Goal: Task Accomplishment & Management: Manage account settings

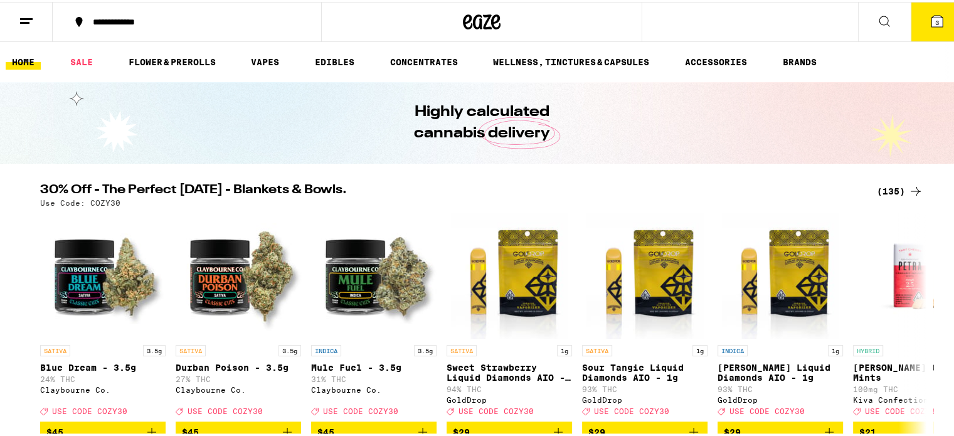
click at [29, 14] on icon at bounding box center [26, 19] width 15 height 15
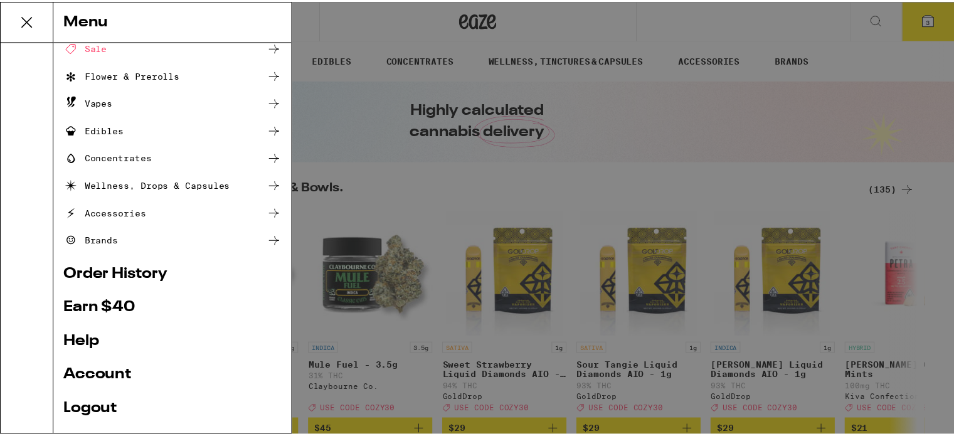
scroll to position [125, 0]
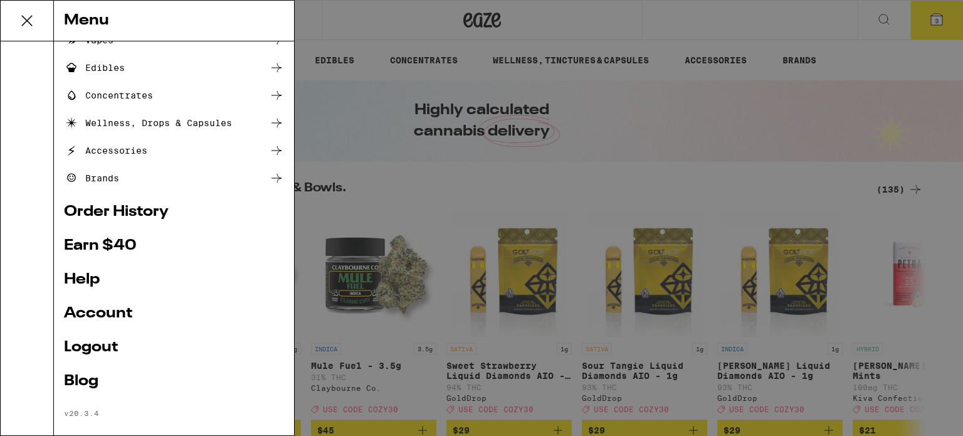
click at [95, 344] on link "Logout" at bounding box center [174, 347] width 220 height 15
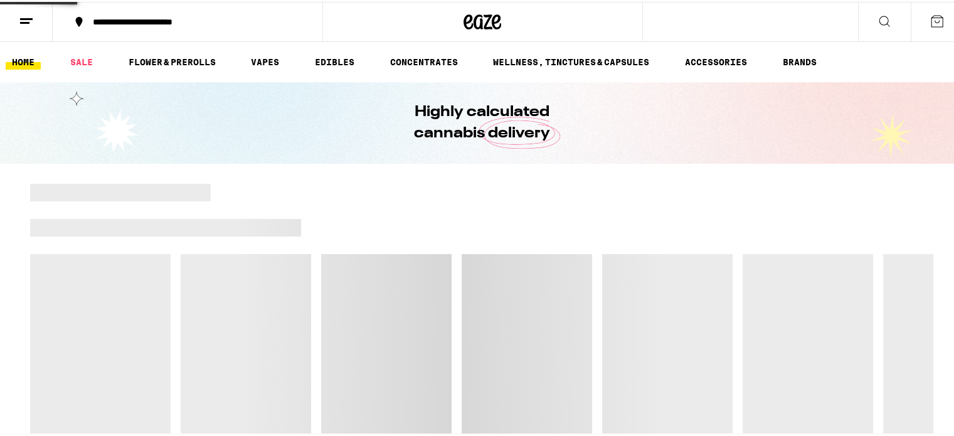
scroll to position [55, 0]
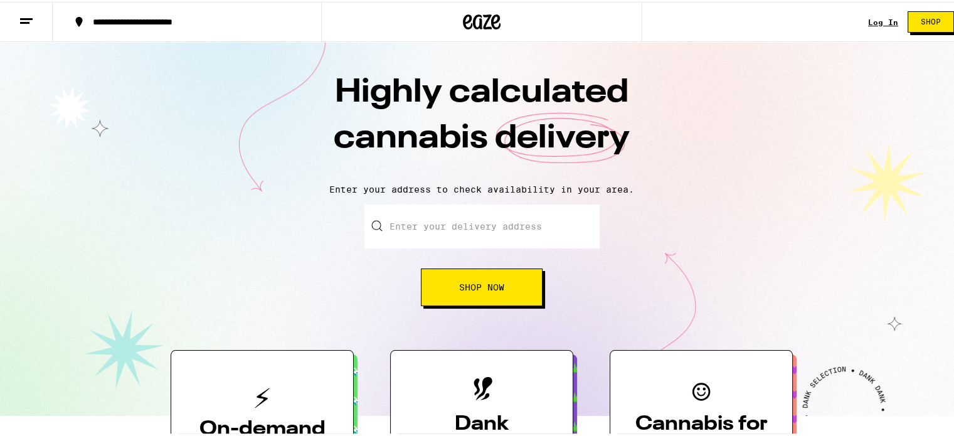
click at [871, 16] on link "Log In" at bounding box center [883, 20] width 30 height 8
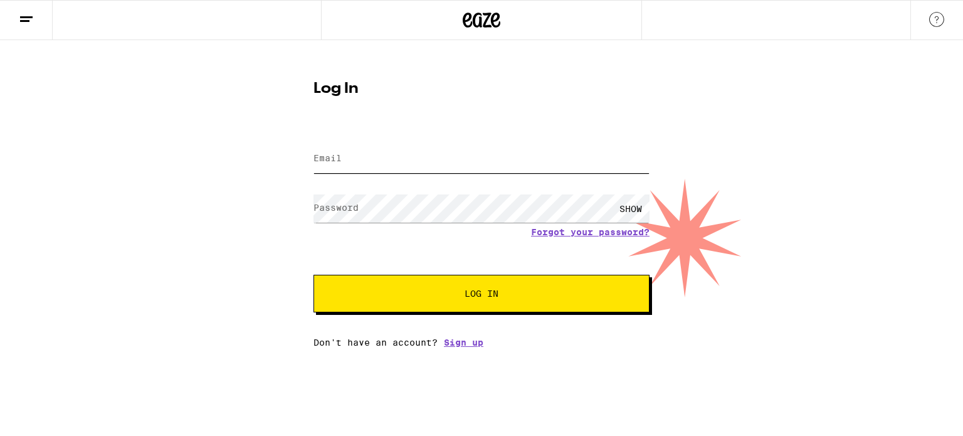
type input "[EMAIL_ADDRESS][DOMAIN_NAME]"
click at [460, 299] on button "Log In" at bounding box center [482, 294] width 336 height 38
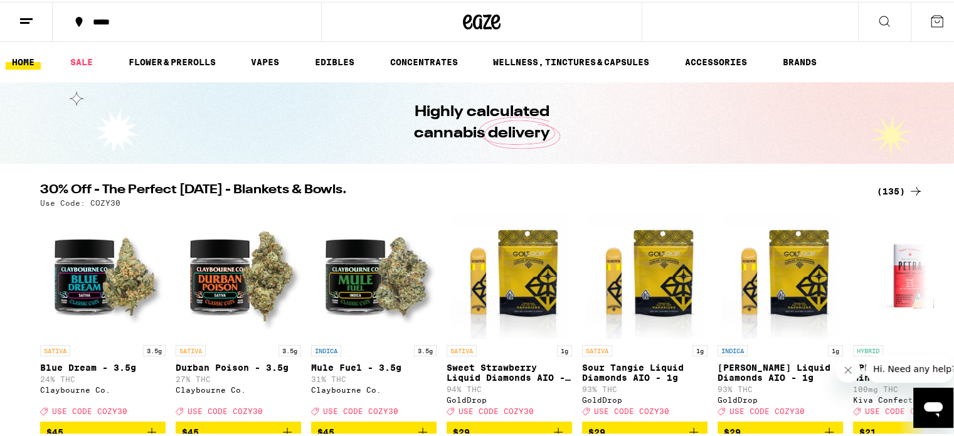
click at [35, 10] on button at bounding box center [26, 21] width 53 height 40
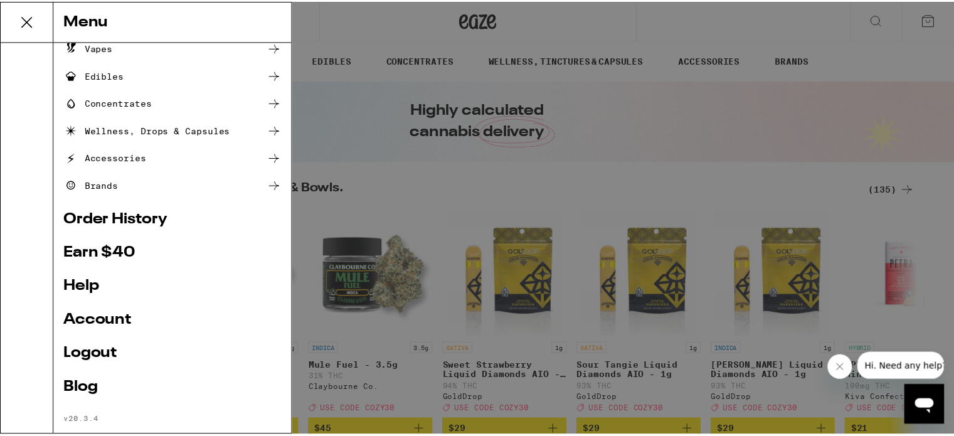
scroll to position [125, 0]
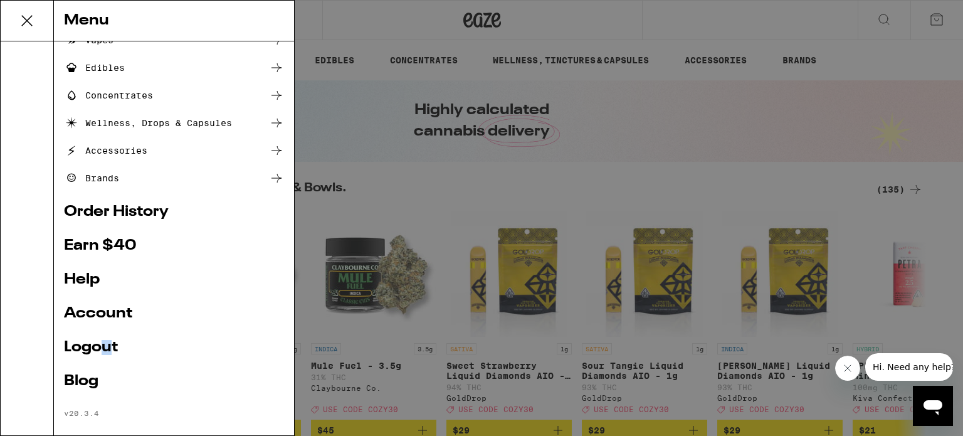
click at [106, 348] on link "Logout" at bounding box center [174, 347] width 220 height 15
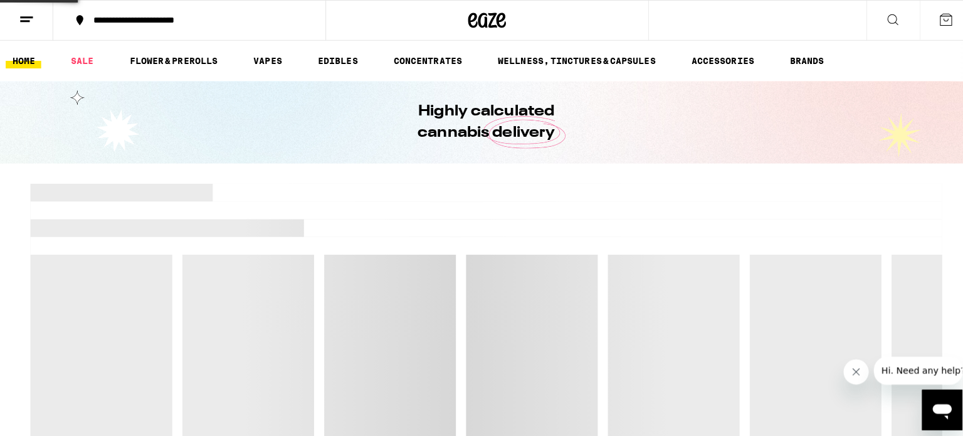
scroll to position [55, 0]
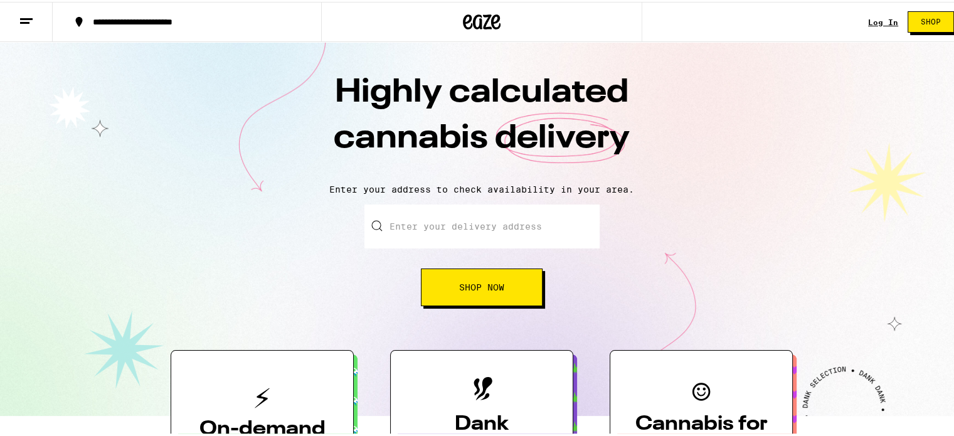
click at [875, 19] on link "Log In" at bounding box center [883, 20] width 30 height 8
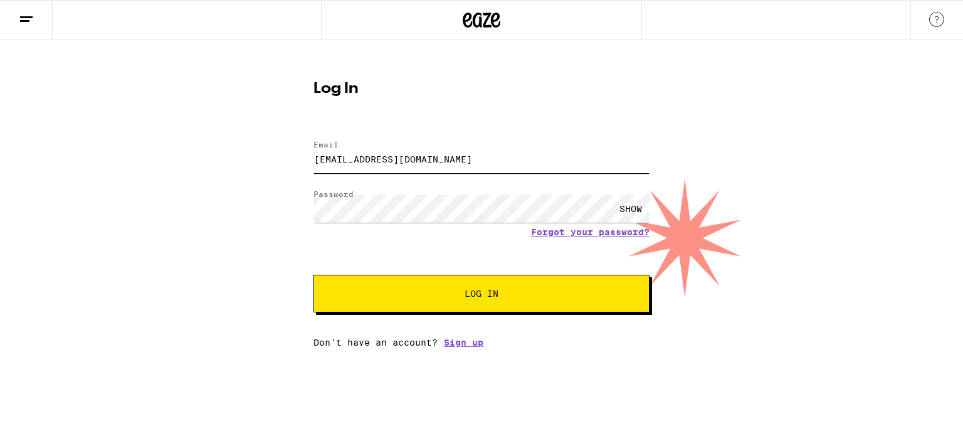
drag, startPoint x: 445, startPoint y: 157, endPoint x: 56, endPoint y: 155, distance: 388.8
click at [56, 155] on div "Log In Email Email [EMAIL_ADDRESS][DOMAIN_NAME] Password Password SHOW Forgot y…" at bounding box center [481, 193] width 963 height 307
type input "[EMAIL_ADDRESS][DOMAIN_NAME]"
click at [426, 297] on span "Log In" at bounding box center [481, 293] width 235 height 9
